Goal: Information Seeking & Learning: Understand process/instructions

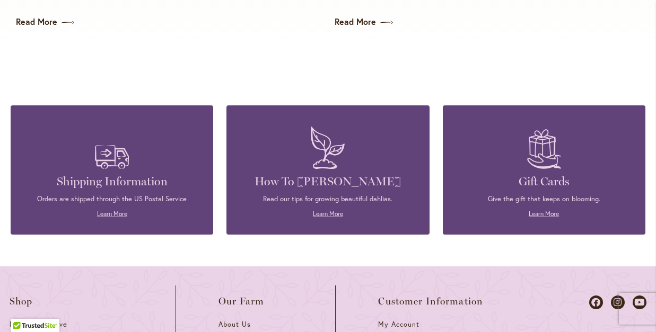
scroll to position [2963, 0]
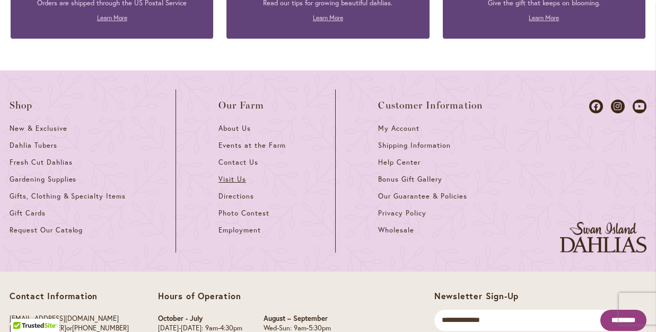
click at [231, 180] on span "Visit Us" at bounding box center [232, 179] width 28 height 9
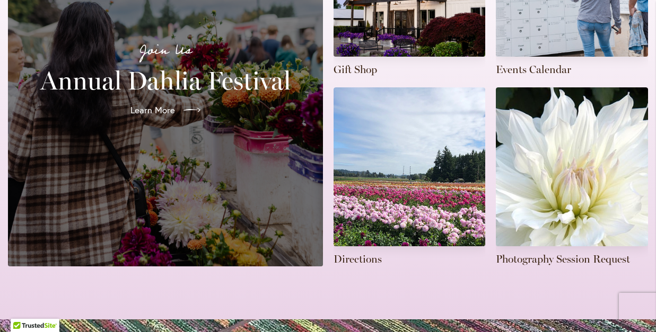
scroll to position [390, 0]
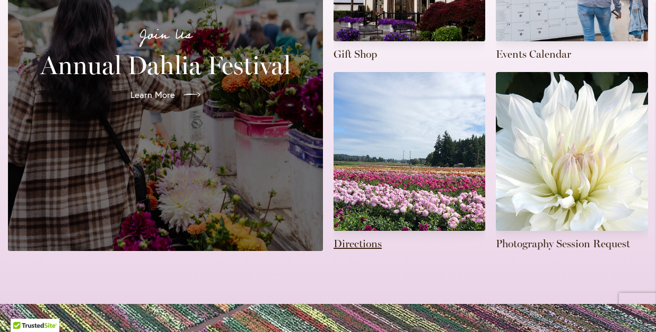
click at [410, 172] on link at bounding box center [409, 161] width 152 height 179
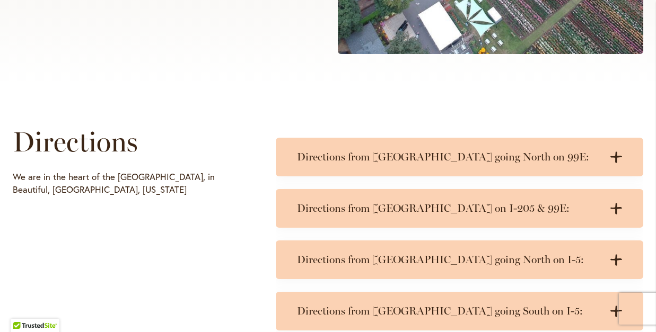
scroll to position [424, 0]
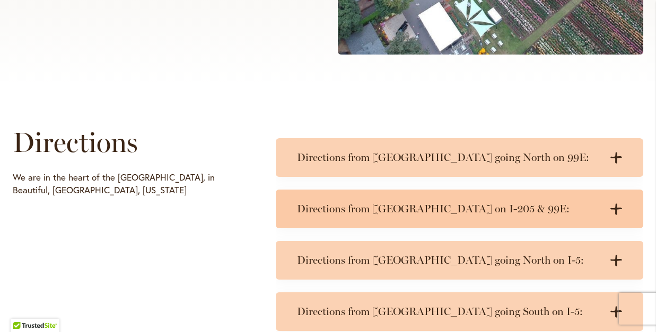
click at [424, 208] on h3 "Directions from [GEOGRAPHIC_DATA] on I-205 & 99E:" at bounding box center [449, 209] width 304 height 13
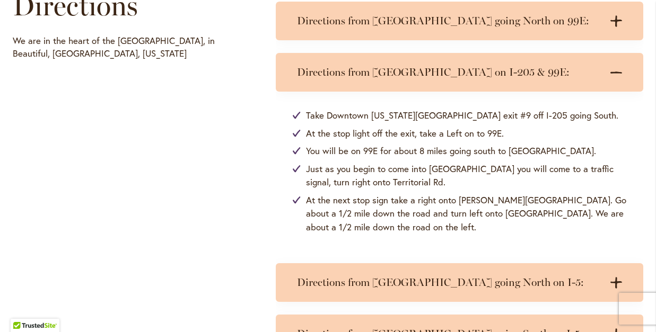
scroll to position [572, 0]
